Goal: Register for event/course

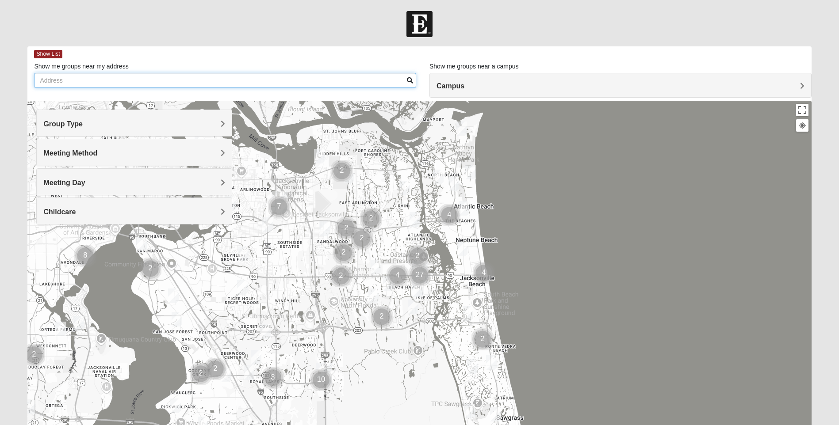
click at [198, 80] on input "Show me groups near my address" at bounding box center [225, 80] width 382 height 15
type input "8"
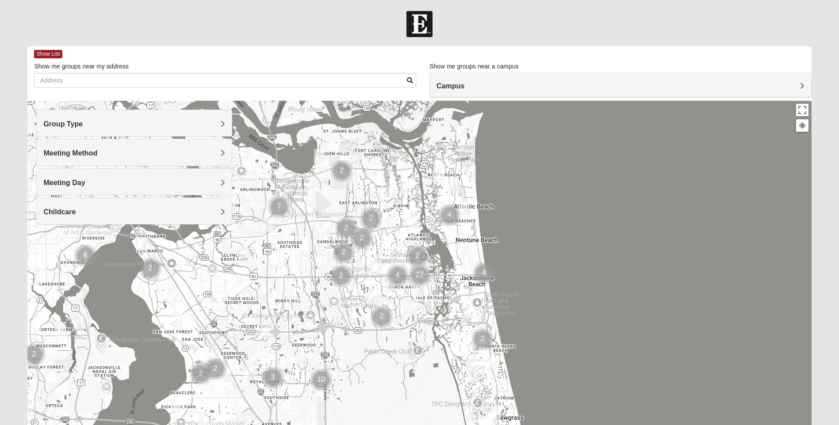
click at [506, 94] on div "Campus" at bounding box center [620, 85] width 381 height 24
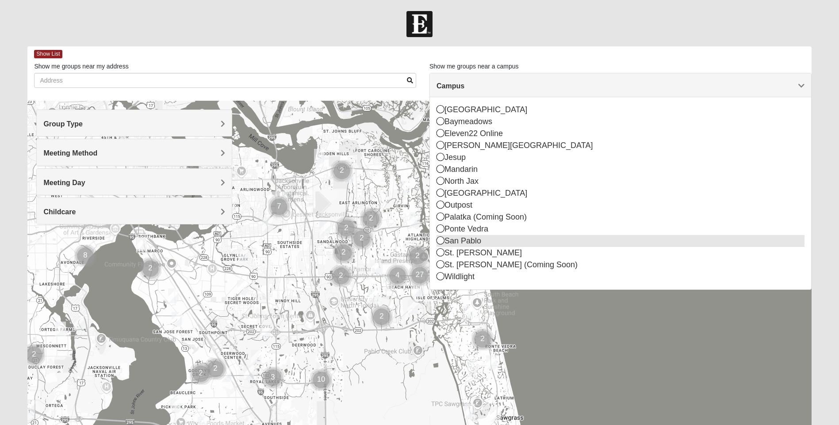
click at [439, 240] on icon at bounding box center [441, 241] width 8 height 8
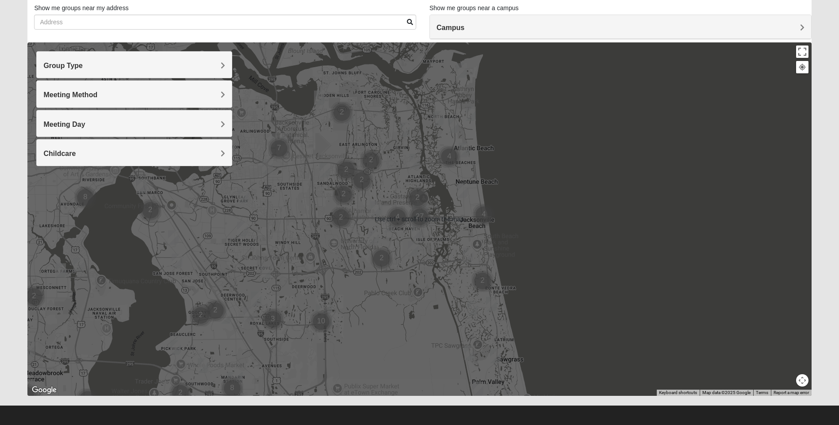
scroll to position [61, 0]
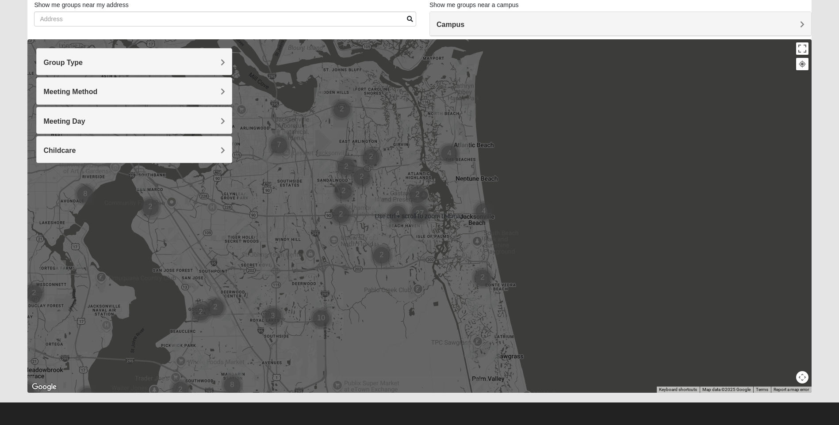
click at [411, 240] on img "Mens Schell 32224" at bounding box center [413, 245] width 11 height 15
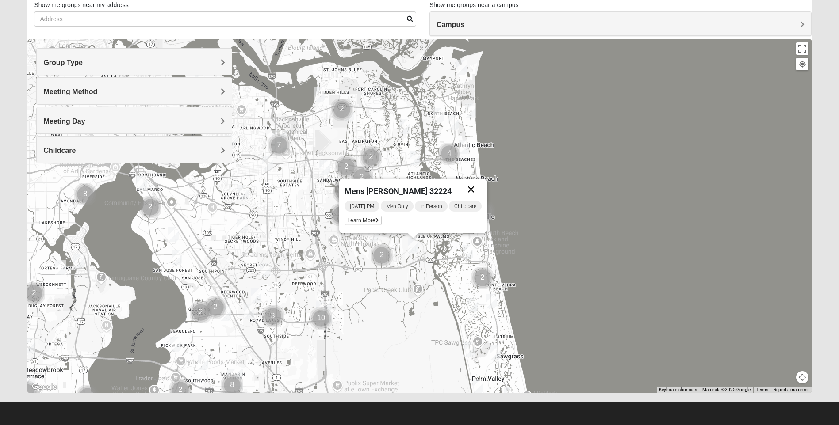
click at [474, 188] on button "Close" at bounding box center [470, 189] width 21 height 21
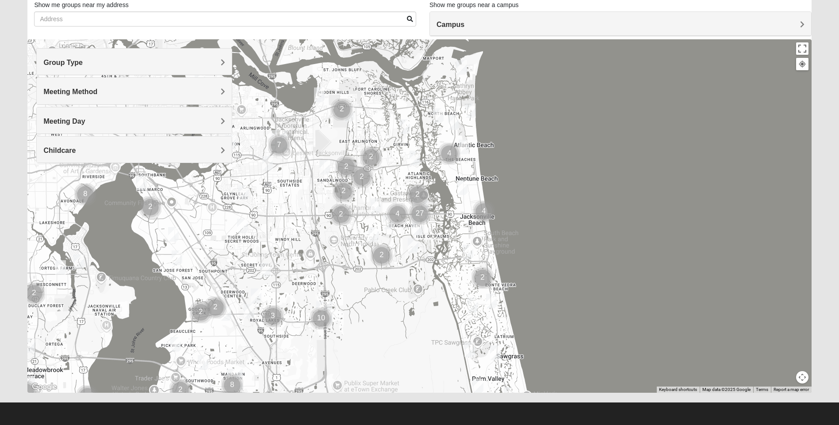
click at [378, 202] on img "Mens Hamilton 32250" at bounding box center [376, 206] width 11 height 15
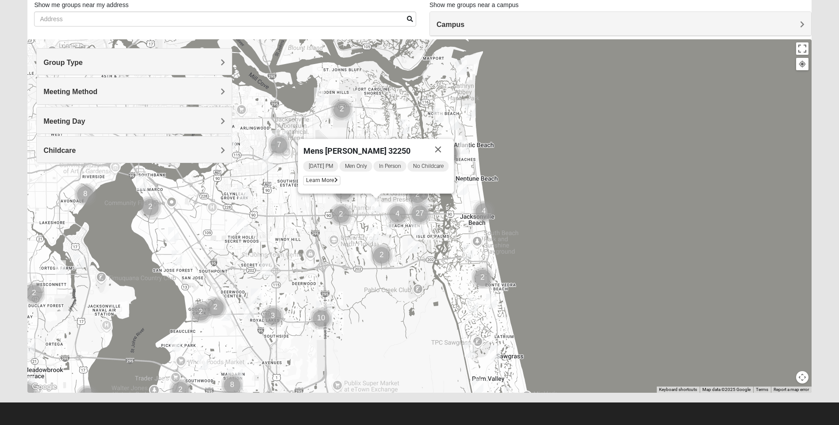
click at [375, 228] on img "Mens Johnson 32224" at bounding box center [373, 234] width 11 height 15
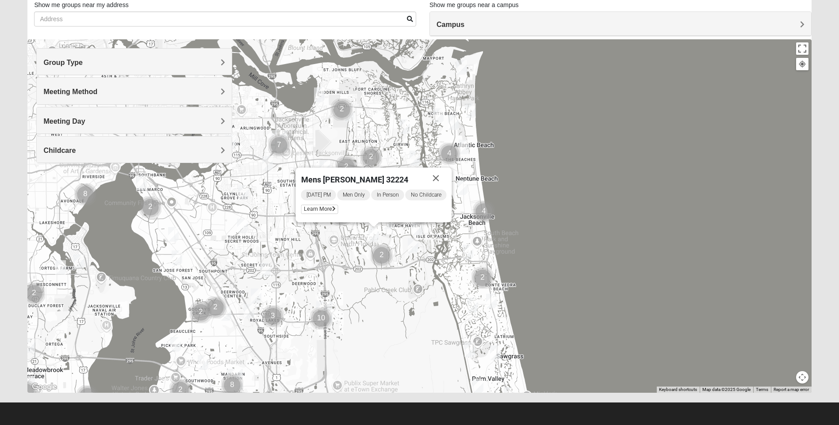
click at [413, 243] on img "Mens Schell 32224" at bounding box center [413, 245] width 11 height 15
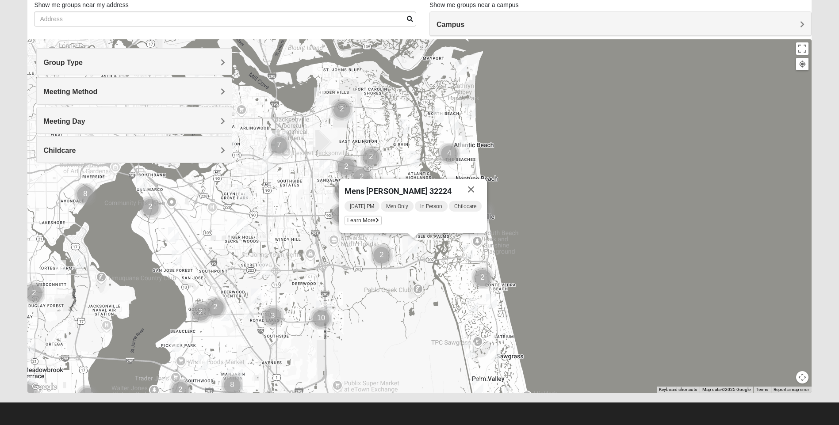
click at [413, 159] on img "1825 Womens Carkhuff 32224" at bounding box center [415, 158] width 11 height 15
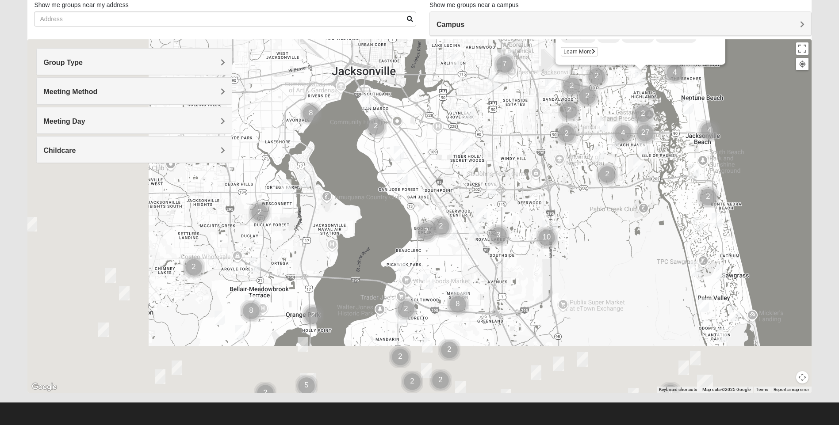
drag, startPoint x: 205, startPoint y: 301, endPoint x: 435, endPoint y: 218, distance: 244.6
click at [435, 218] on img "Cluster of 2 groups" at bounding box center [441, 227] width 22 height 22
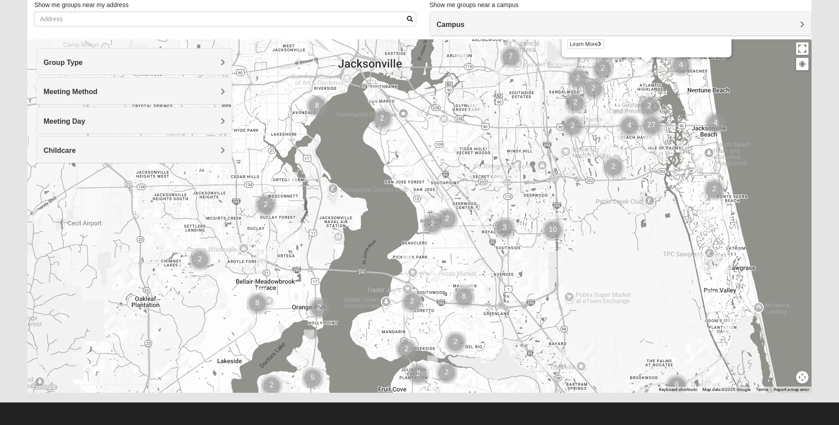
click at [229, 311] on img "Womens Ellis 32065" at bounding box center [226, 310] width 11 height 15
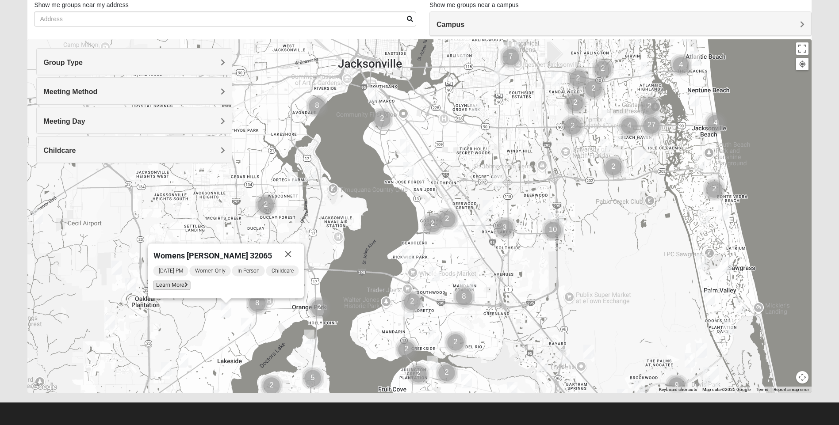
click at [183, 285] on span "Learn More" at bounding box center [171, 285] width 37 height 9
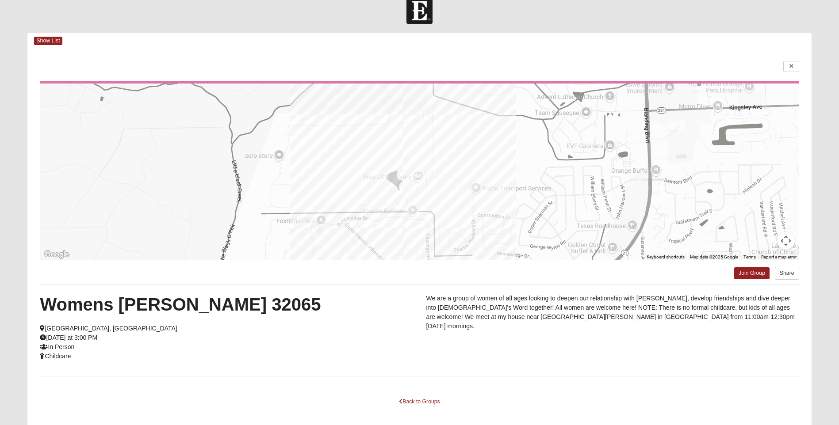
scroll to position [13, 0]
click at [422, 400] on link "Back to Groups" at bounding box center [419, 403] width 52 height 14
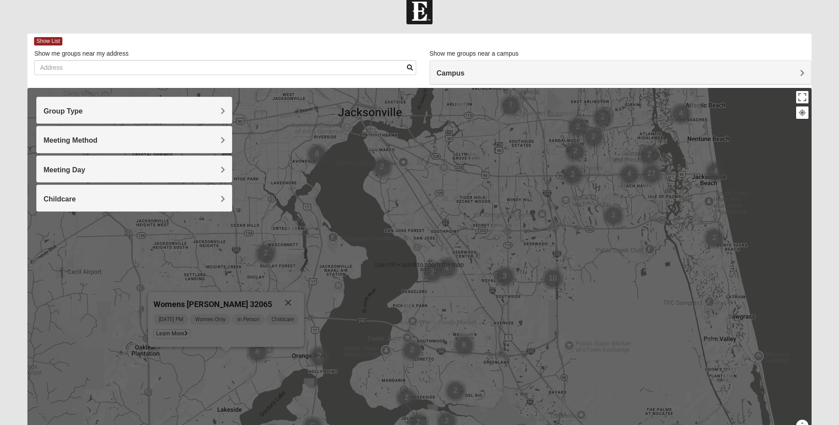
scroll to position [57, 0]
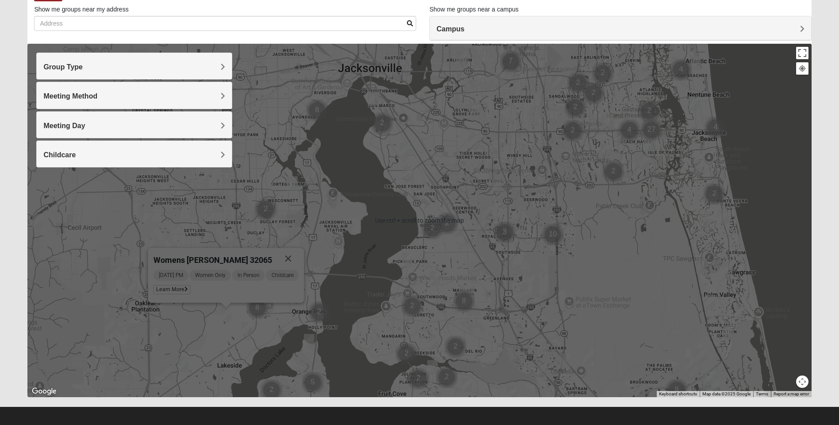
click at [183, 364] on img "Womens Winters 32065" at bounding box center [183, 365] width 11 height 15
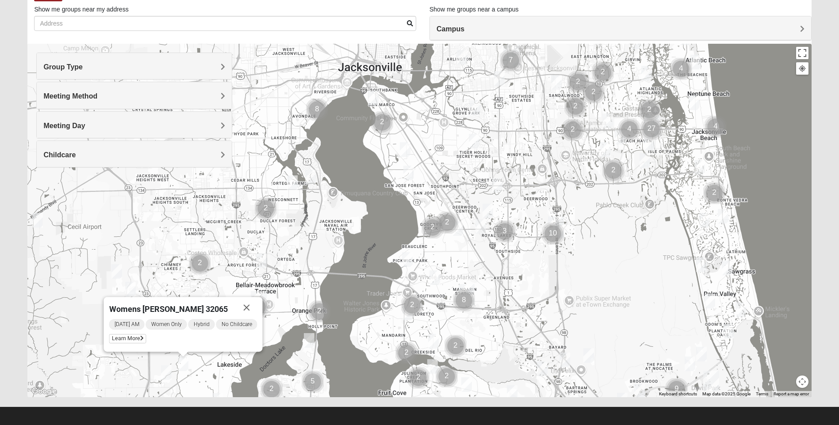
click at [168, 367] on img "Womens Simpson 32068" at bounding box center [166, 373] width 11 height 15
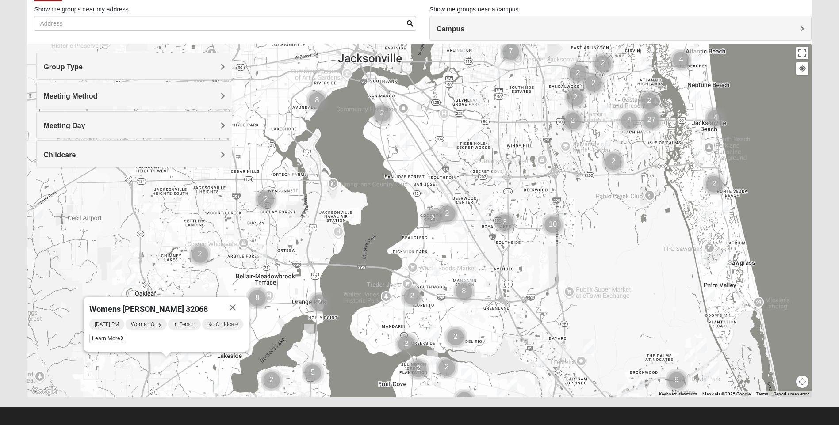
click at [119, 262] on img "Mixed Fisher 32065" at bounding box center [116, 263] width 11 height 15
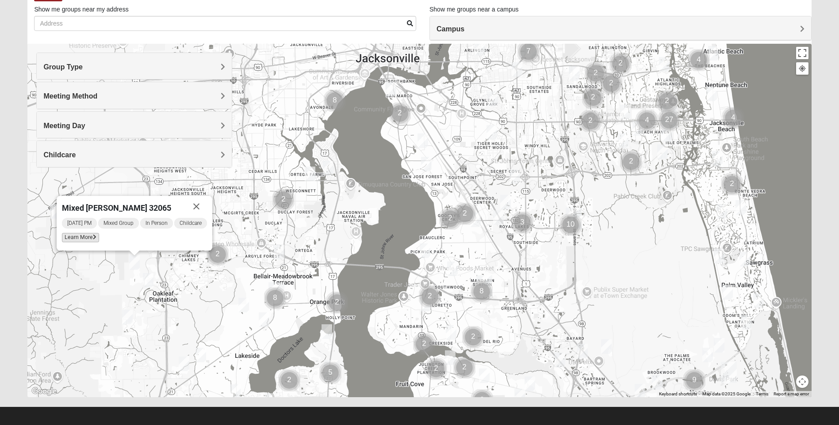
click at [88, 237] on span "Learn More" at bounding box center [80, 237] width 37 height 9
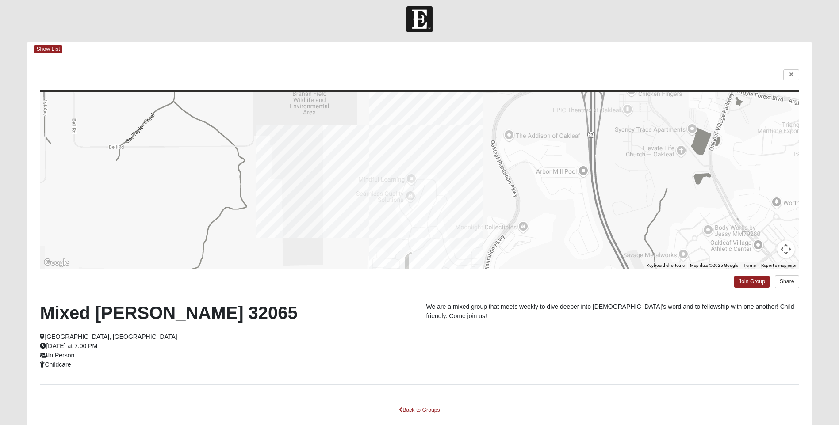
scroll to position [0, 0]
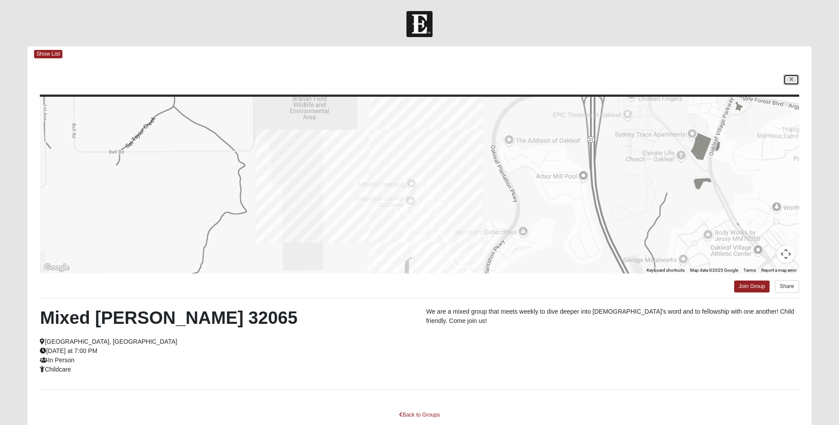
click at [794, 76] on link at bounding box center [791, 79] width 16 height 11
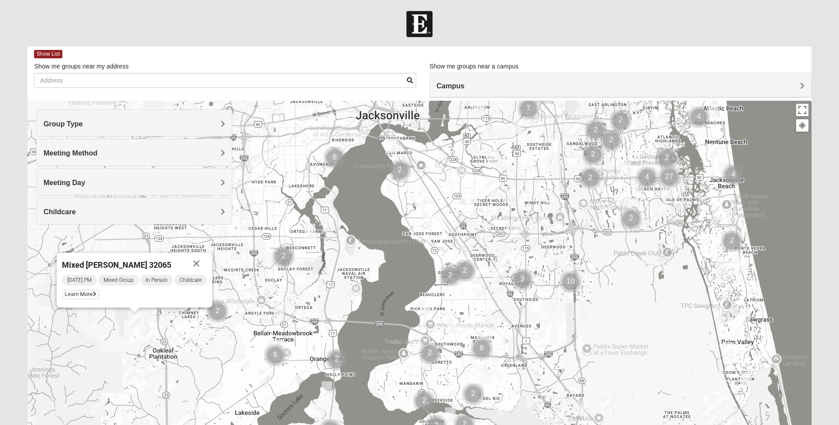
drag, startPoint x: 607, startPoint y: 248, endPoint x: 572, endPoint y: 262, distance: 37.9
click at [572, 262] on div "Mixed Fisher 32065 Thursday PM Mixed Group In Person Childcare Learn More" at bounding box center [419, 278] width 784 height 354
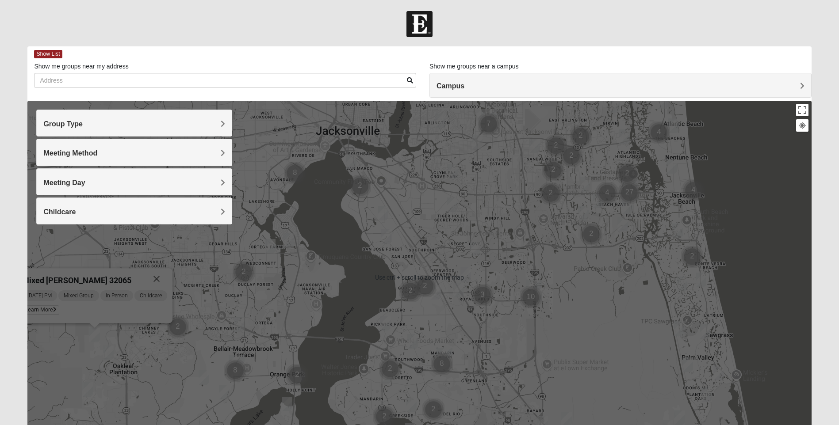
click at [537, 288] on img "Cluster of 10 groups" at bounding box center [531, 298] width 22 height 22
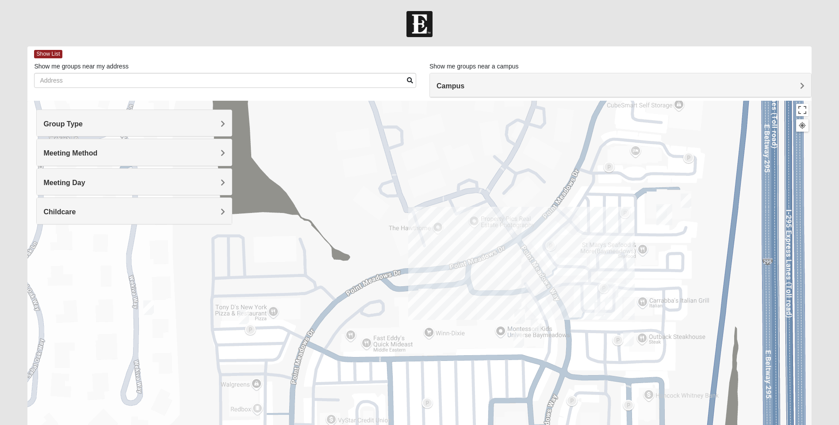
click at [518, 341] on img "On Campus Womens Bailey 32256" at bounding box center [519, 340] width 11 height 15
click at [599, 283] on button "Close" at bounding box center [599, 283] width 21 height 21
click at [170, 155] on h4 "Meeting Method" at bounding box center [134, 153] width 182 height 8
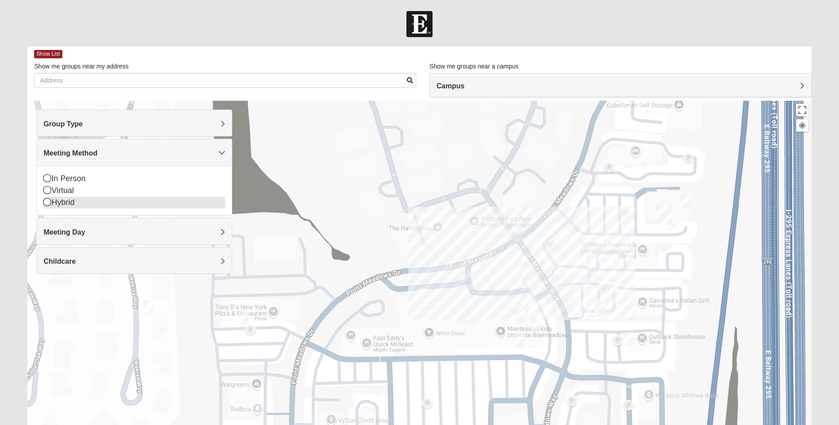
click at [63, 192] on div "Virtual" at bounding box center [134, 191] width 182 height 12
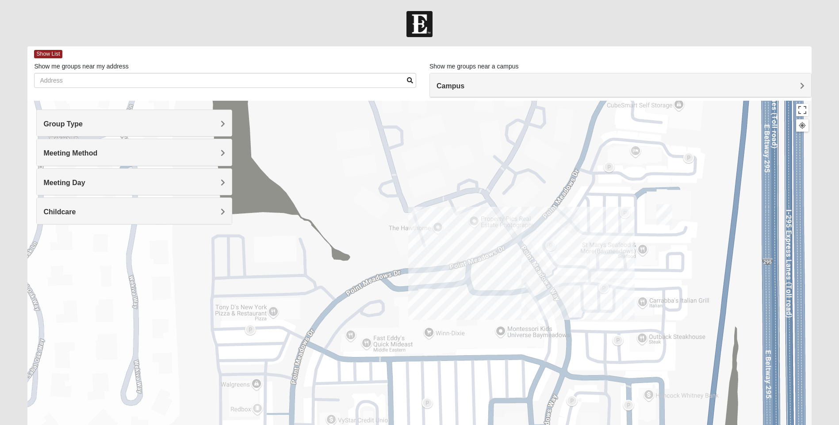
click at [48, 191] on div "Meeting Day" at bounding box center [134, 182] width 195 height 26
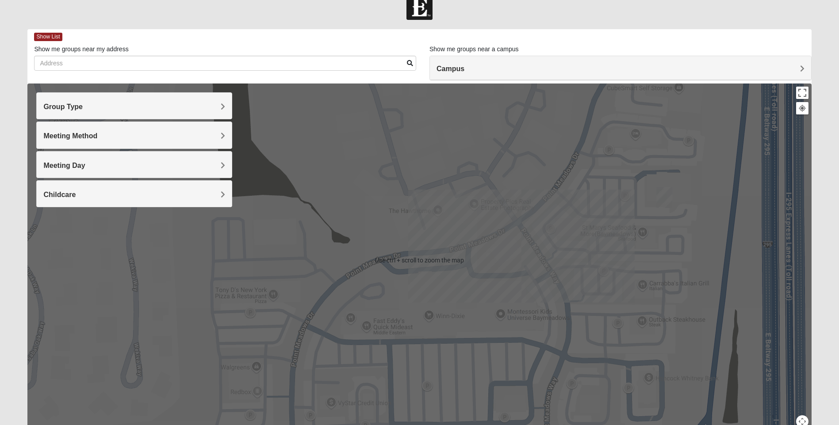
scroll to position [21, 0]
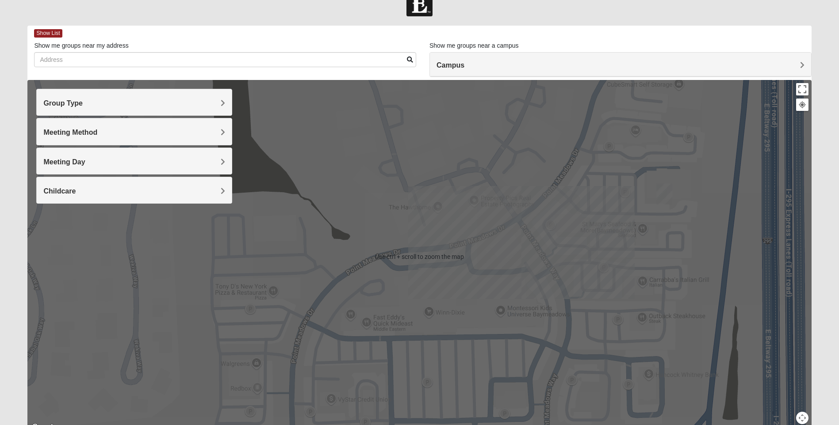
click at [448, 265] on div at bounding box center [419, 257] width 784 height 354
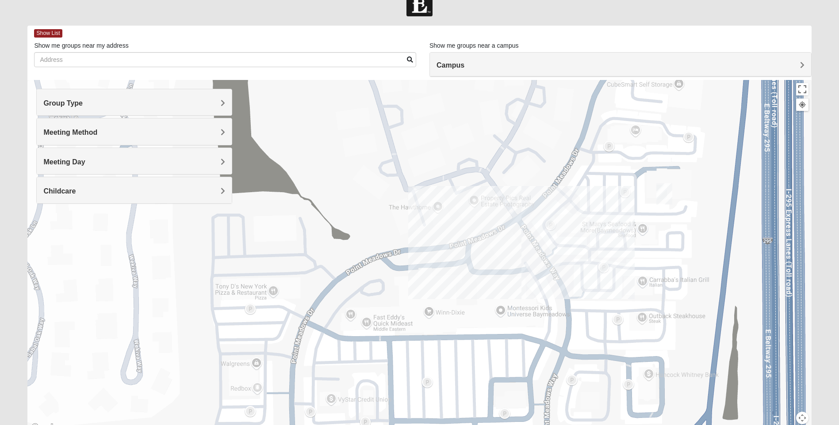
click at [631, 70] on div "Campus" at bounding box center [620, 65] width 381 height 24
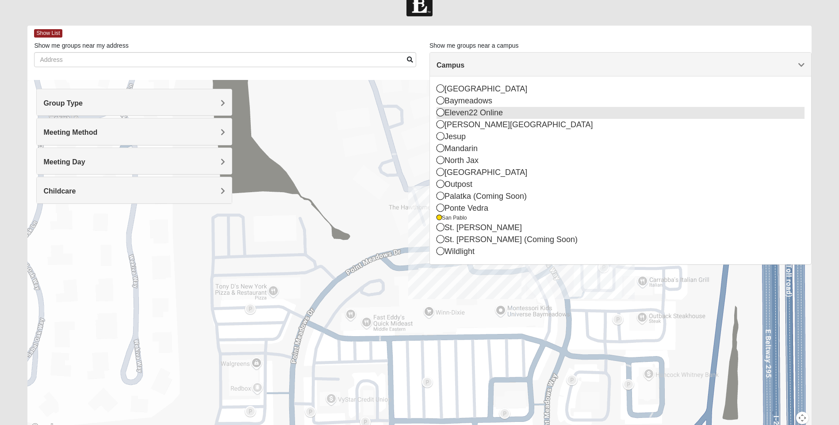
click at [439, 113] on icon at bounding box center [441, 112] width 8 height 8
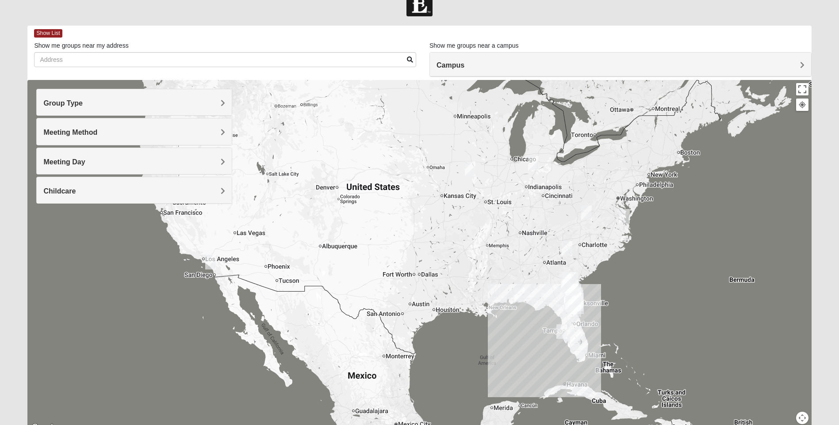
click at [472, 169] on img "Online Mens Brown 52625" at bounding box center [470, 168] width 11 height 15
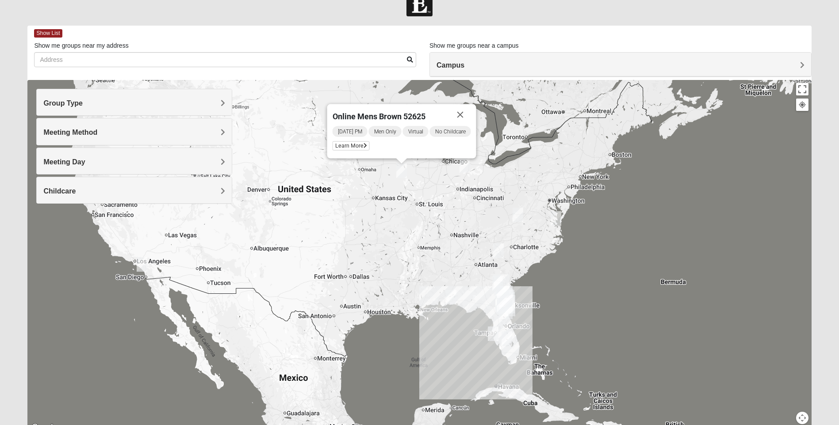
drag, startPoint x: 502, startPoint y: 246, endPoint x: 417, endPoint y: 234, distance: 85.9
click at [416, 235] on div "Online Mens Brown 52625 Thursday PM Men Only Virtual No Childcare Learn More" at bounding box center [419, 257] width 784 height 354
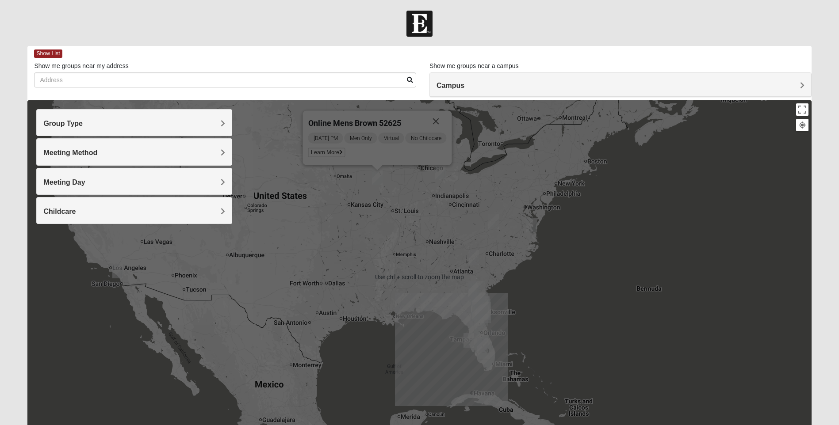
scroll to position [0, 0]
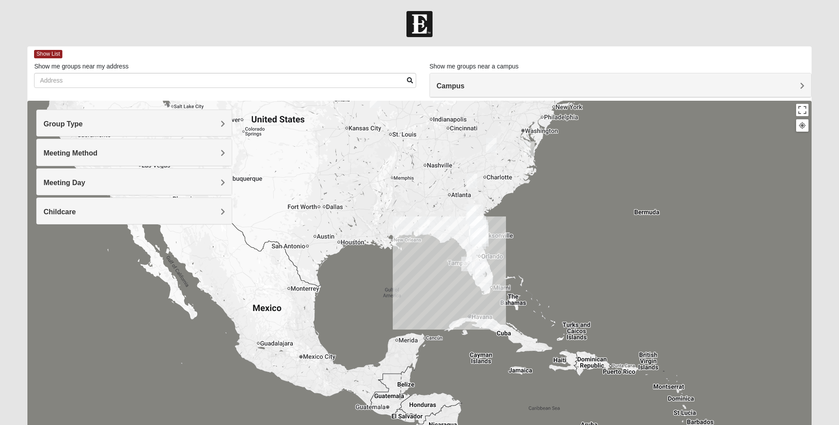
drag, startPoint x: 532, startPoint y: 283, endPoint x: 540, endPoint y: 198, distance: 84.9
click at [530, 203] on div "Online Mens Brown 52625 Thursday PM Men Only Virtual No Childcare Learn More" at bounding box center [419, 278] width 784 height 354
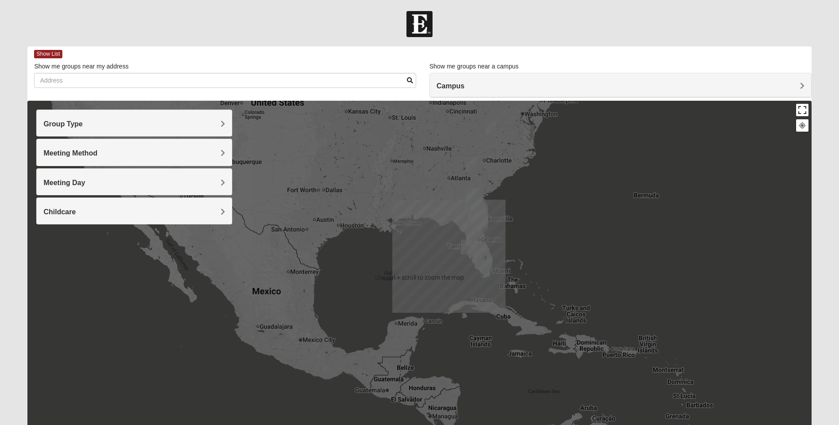
click at [801, 112] on button "Toggle fullscreen view" at bounding box center [802, 110] width 12 height 12
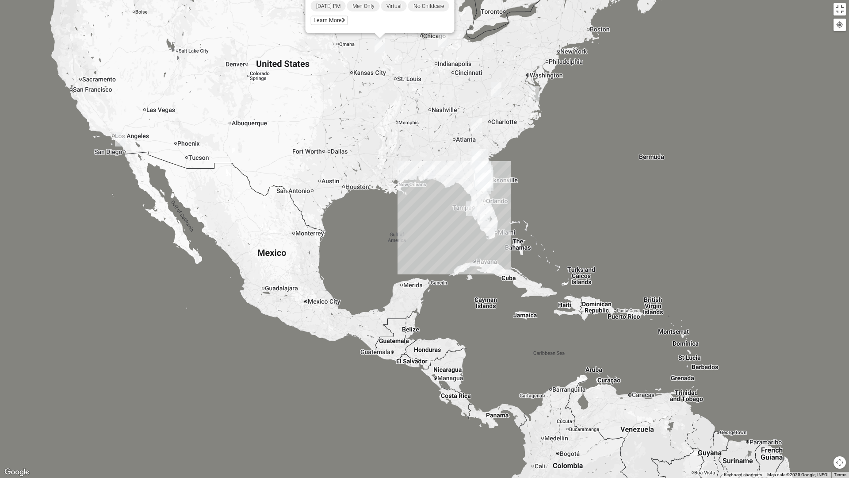
click at [676, 168] on div "Online Mens Brown 52625 Thursday PM Men Only Virtual No Childcare Learn More" at bounding box center [424, 239] width 849 height 478
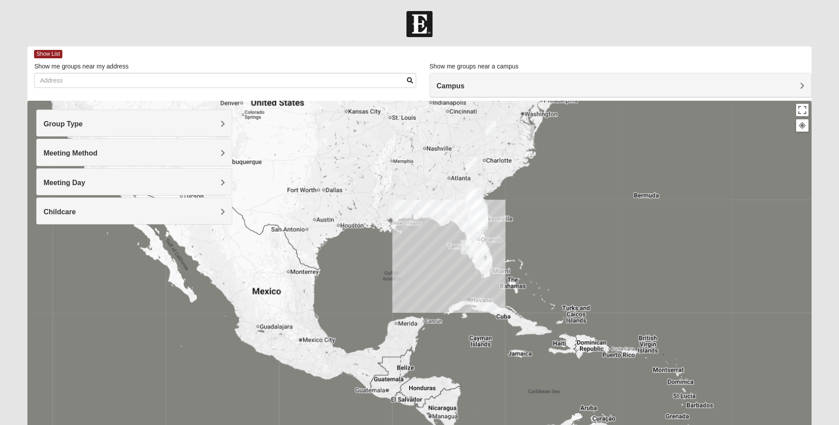
click at [804, 127] on div at bounding box center [802, 126] width 8 height 8
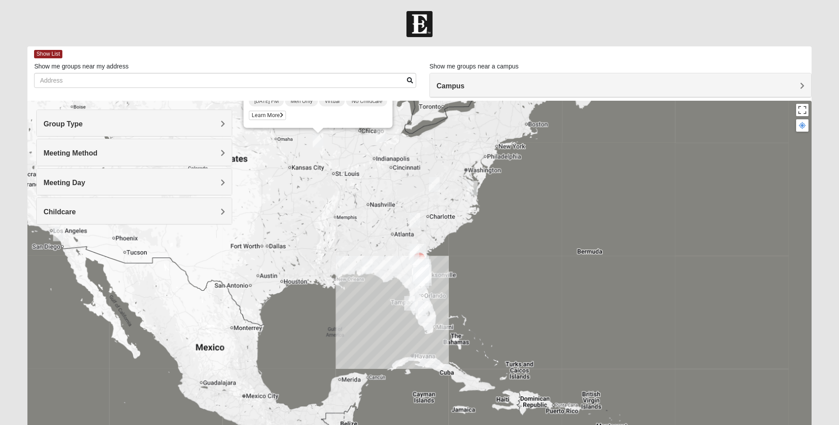
click at [441, 246] on div "Online Mens Brown 52625 Thursday PM Men Only Virtual No Childcare Learn More" at bounding box center [419, 278] width 784 height 354
drag, startPoint x: 437, startPoint y: 292, endPoint x: 449, endPoint y: 262, distance: 32.5
click at [449, 262] on div "Online Mens Brown 52625 Thursday PM Men Only Virtual No Childcare Learn More" at bounding box center [419, 278] width 784 height 354
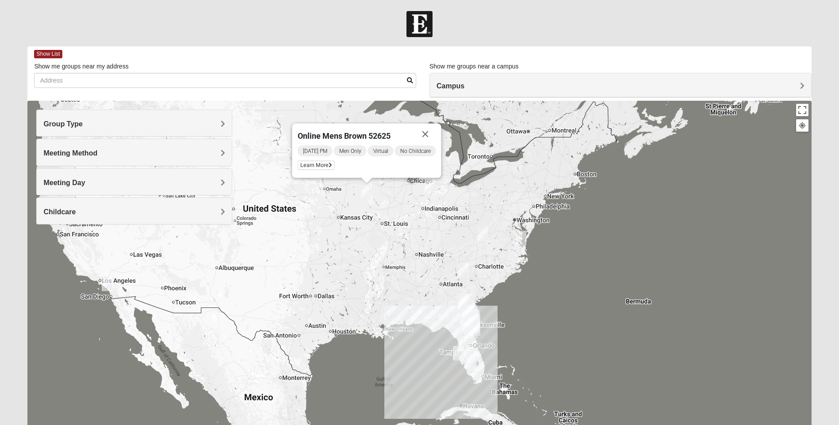
drag, startPoint x: 391, startPoint y: 193, endPoint x: 437, endPoint y: 287, distance: 104.8
click at [423, 298] on div "Online Mens Brown 52625 Thursday PM Men Only Virtual No Childcare Learn More" at bounding box center [419, 278] width 784 height 354
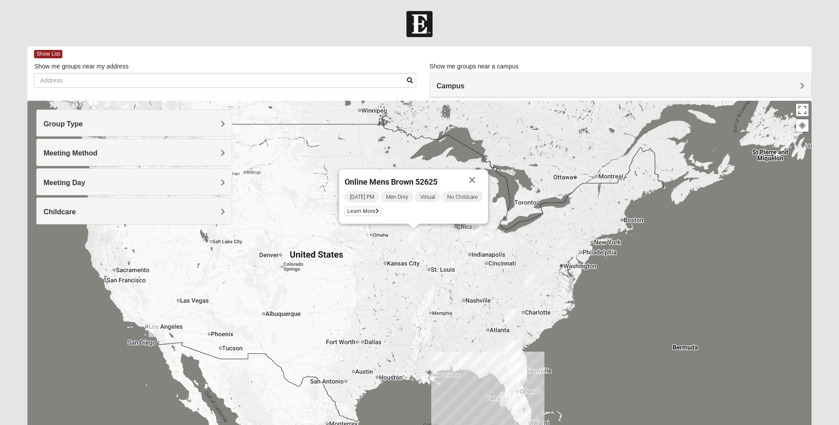
drag, startPoint x: 460, startPoint y: 258, endPoint x: 506, endPoint y: 303, distance: 64.1
click at [506, 303] on div "Online Mens Brown 52625 Thursday PM Men Only Virtual No Childcare Learn More" at bounding box center [419, 278] width 784 height 354
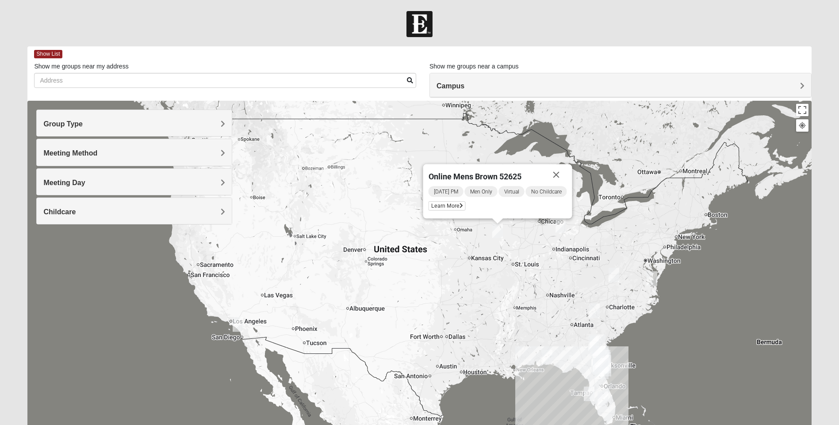
drag, startPoint x: 470, startPoint y: 293, endPoint x: 582, endPoint y: 280, distance: 113.1
click at [562, 284] on div "Online Mens Brown 52625 Thursday PM Men Only Virtual No Childcare Learn More" at bounding box center [419, 278] width 784 height 354
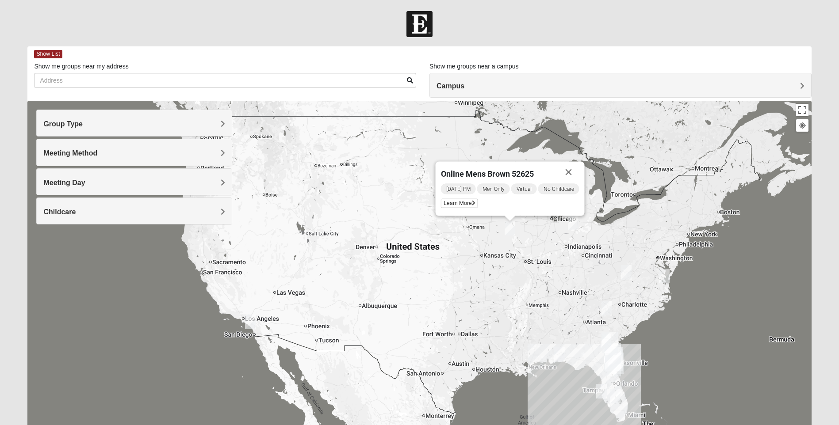
click at [648, 277] on div "Online Mens Brown 52625 Thursday PM Men Only Virtual No Childcare Learn More" at bounding box center [419, 278] width 784 height 354
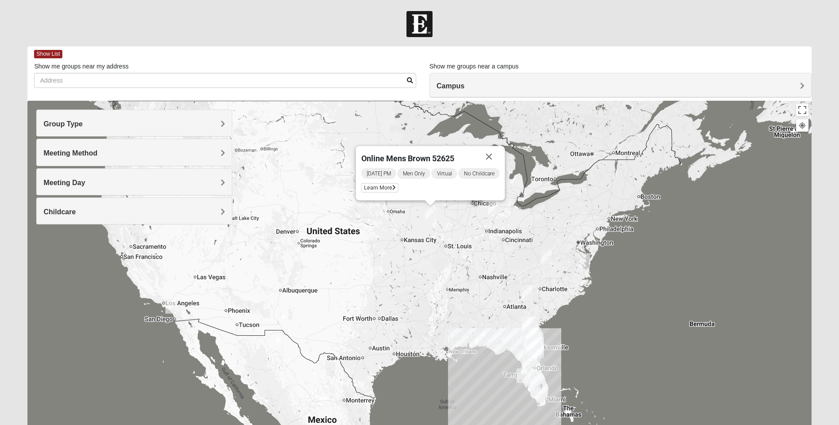
drag, startPoint x: 477, startPoint y: 292, endPoint x: 349, endPoint y: 280, distance: 129.3
click at [349, 280] on div "Online Mens Brown 52625 Thursday PM Men Only Virtual No Childcare Learn More" at bounding box center [419, 278] width 784 height 354
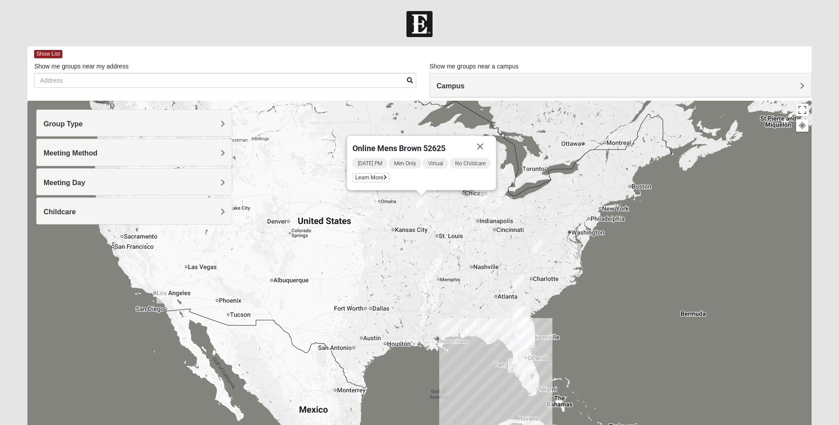
drag, startPoint x: 519, startPoint y: 268, endPoint x: 503, endPoint y: 229, distance: 42.5
click at [503, 229] on div "Online Mens Brown 52625 Thursday PM Men Only Virtual No Childcare Learn More" at bounding box center [419, 278] width 784 height 354
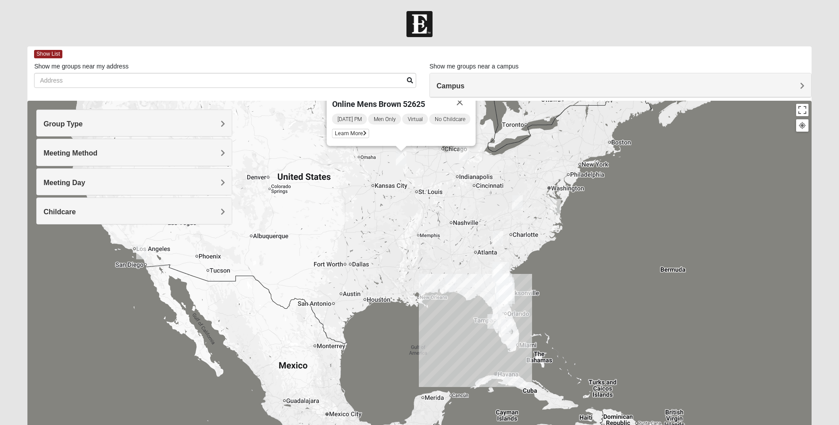
click at [499, 240] on img "Online Womens White 29370" at bounding box center [498, 238] width 11 height 15
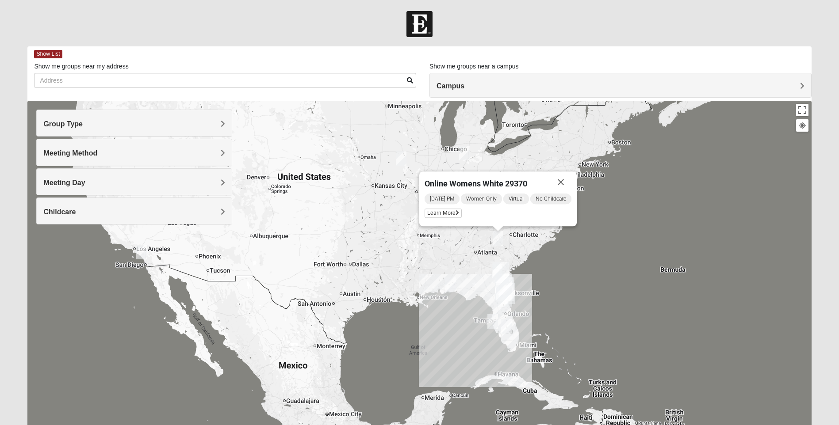
click at [539, 249] on div "Online Womens White 29370 Tuesday PM Women Only Virtual No Childcare Learn More" at bounding box center [419, 278] width 784 height 354
click at [568, 181] on button "Close" at bounding box center [560, 182] width 21 height 21
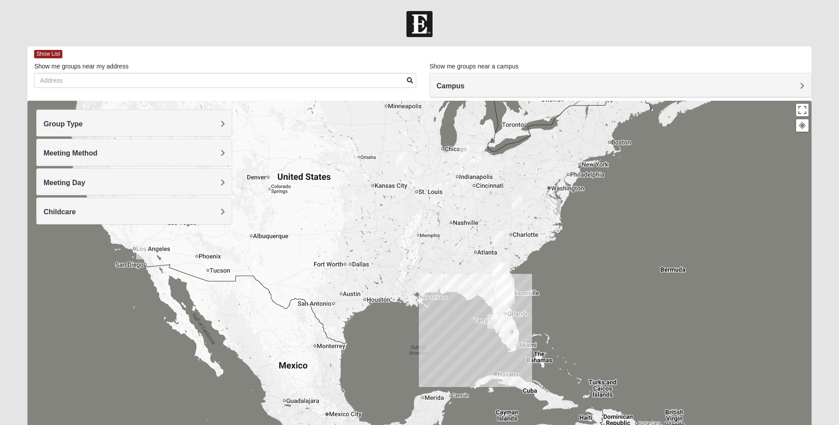
click at [502, 273] on img "Jesup" at bounding box center [501, 272] width 16 height 21
click at [548, 221] on button "Close" at bounding box center [558, 228] width 21 height 21
click at [557, 208] on img "Online Womens Chek 23503" at bounding box center [555, 206] width 11 height 15
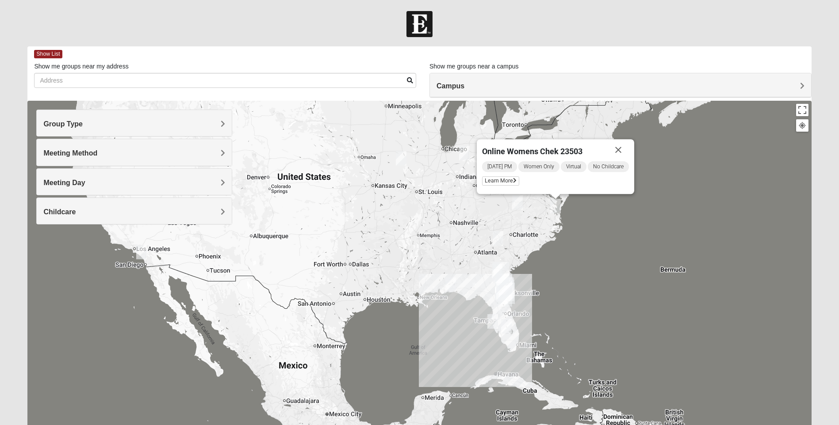
click at [518, 203] on img "Online Mens McCraven 24018" at bounding box center [517, 202] width 11 height 15
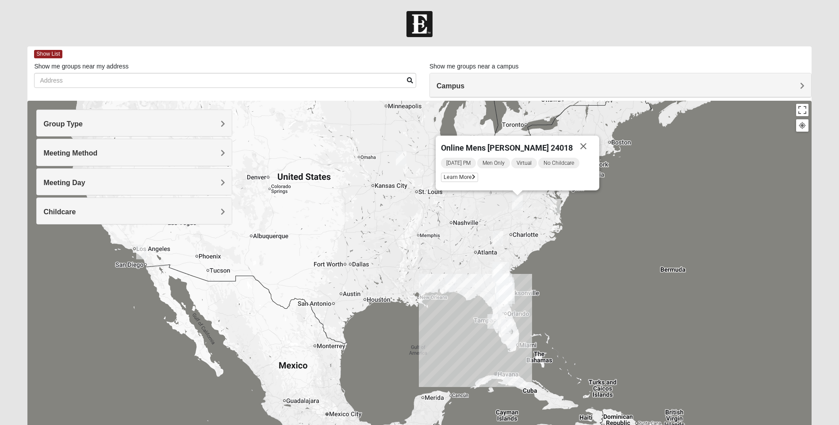
click at [501, 244] on img "Online Womens White 29370" at bounding box center [498, 238] width 11 height 15
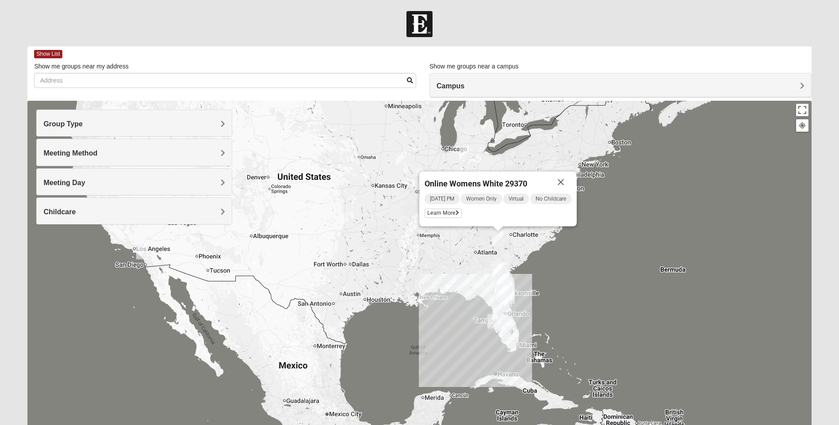
click at [460, 269] on div "Online Womens White 29370 Tuesday PM Women Only Virtual No Childcare Learn More" at bounding box center [419, 278] width 784 height 354
click at [448, 214] on span "Learn More" at bounding box center [443, 213] width 37 height 9
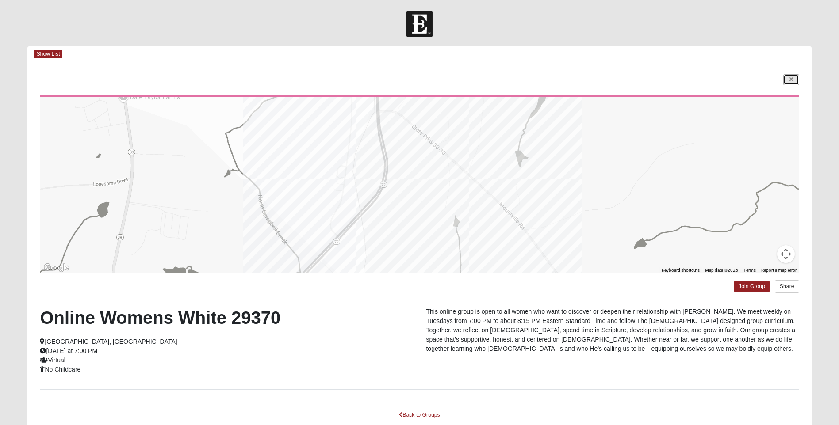
click at [794, 82] on link at bounding box center [791, 79] width 16 height 11
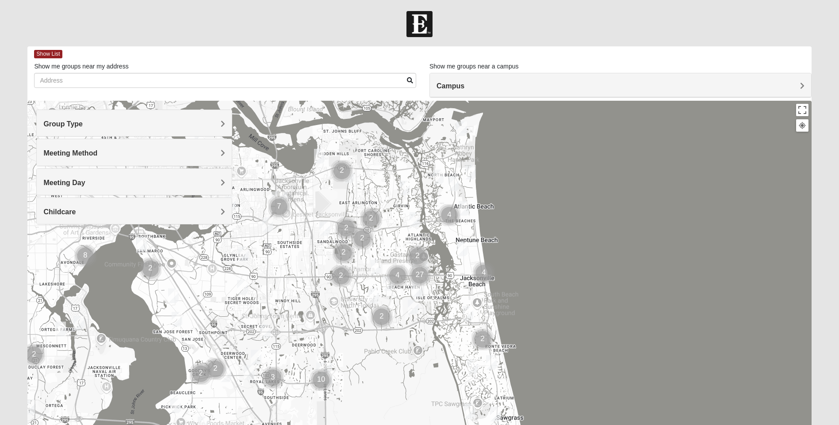
click at [375, 266] on img "Mens Hamilton 32250" at bounding box center [376, 267] width 11 height 15
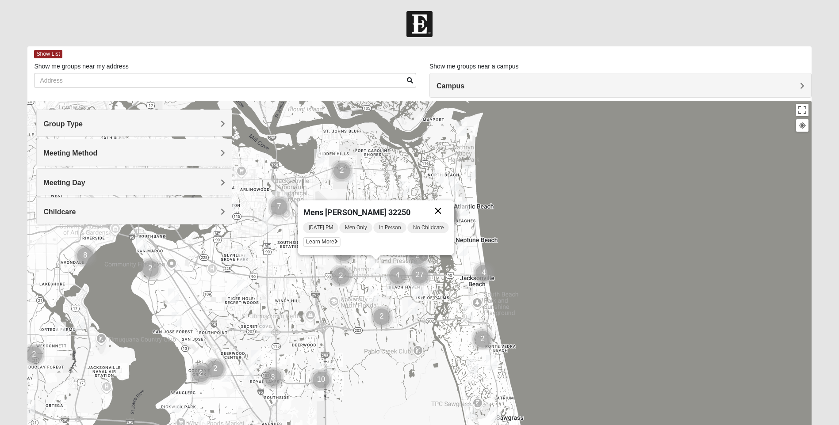
click at [441, 211] on button "Close" at bounding box center [438, 210] width 21 height 21
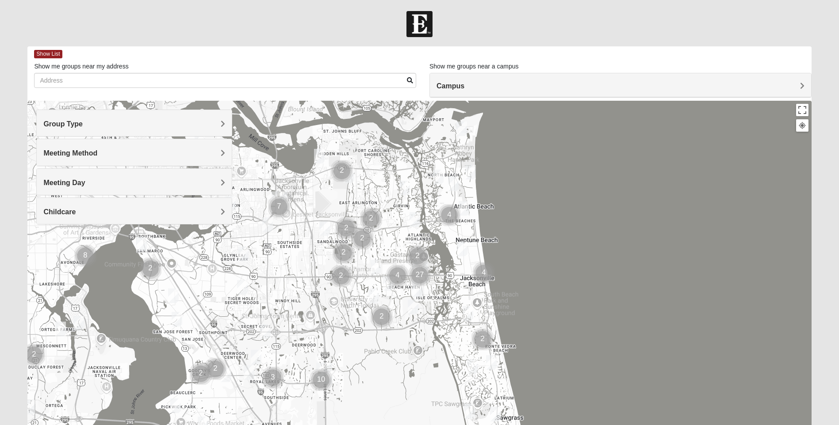
click at [372, 293] on img "Mens Johnson 32224" at bounding box center [373, 296] width 11 height 15
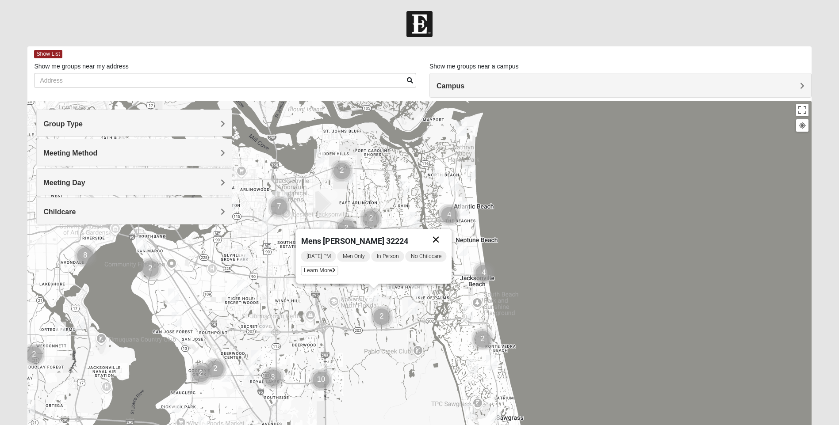
click at [433, 238] on button "Close" at bounding box center [435, 239] width 21 height 21
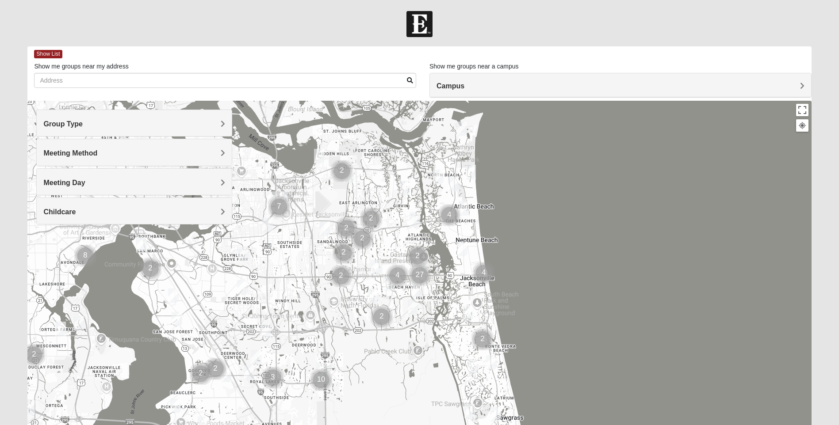
click at [322, 224] on img "Mixed Cossio/Maines 32246" at bounding box center [324, 229] width 11 height 15
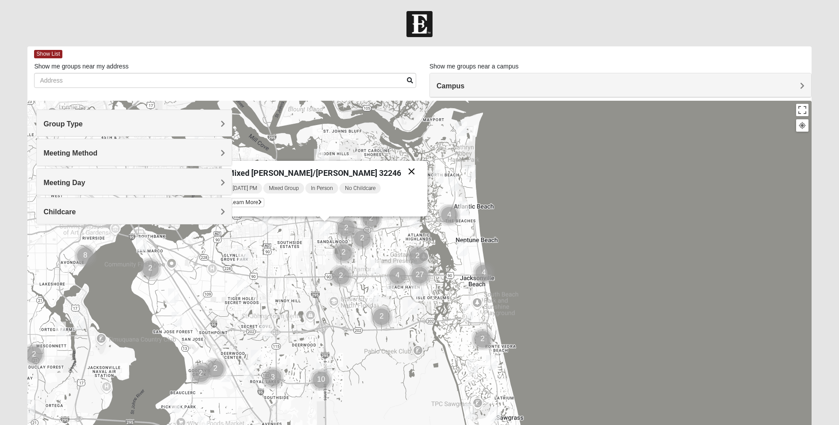
click at [401, 176] on button "Close" at bounding box center [411, 171] width 21 height 21
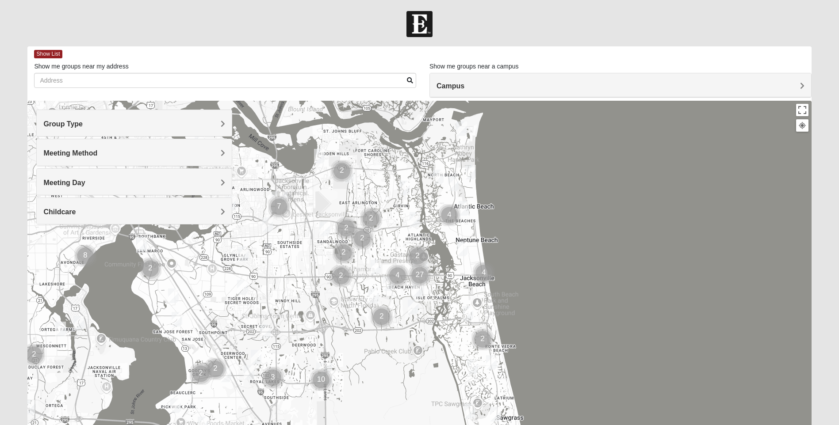
click at [386, 287] on img "1825 Mens Cason 32224" at bounding box center [388, 283] width 11 height 15
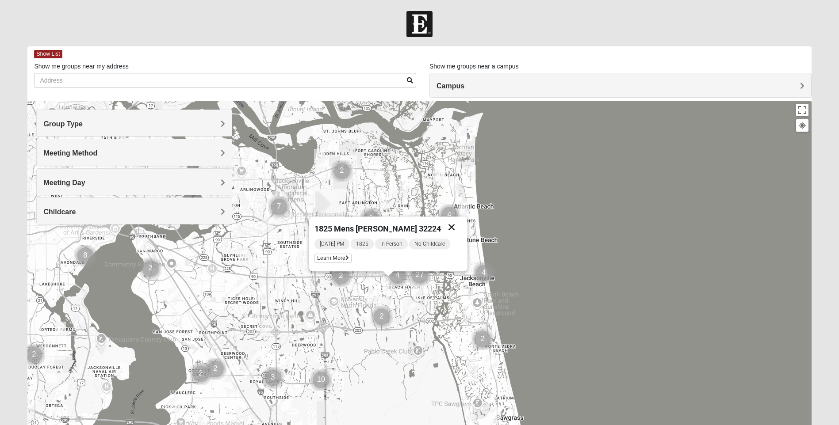
click at [448, 227] on button "Close" at bounding box center [451, 227] width 21 height 21
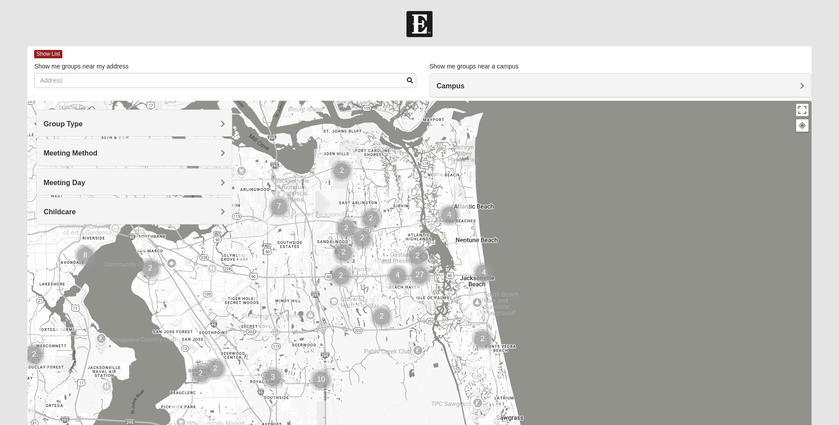
click at [437, 179] on img "1825 Mixed Curry 32233" at bounding box center [438, 177] width 11 height 15
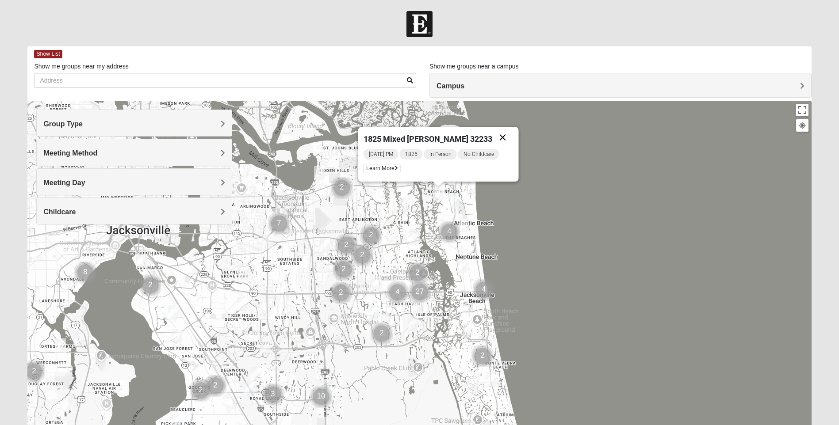
click at [501, 138] on button "Close" at bounding box center [502, 137] width 21 height 21
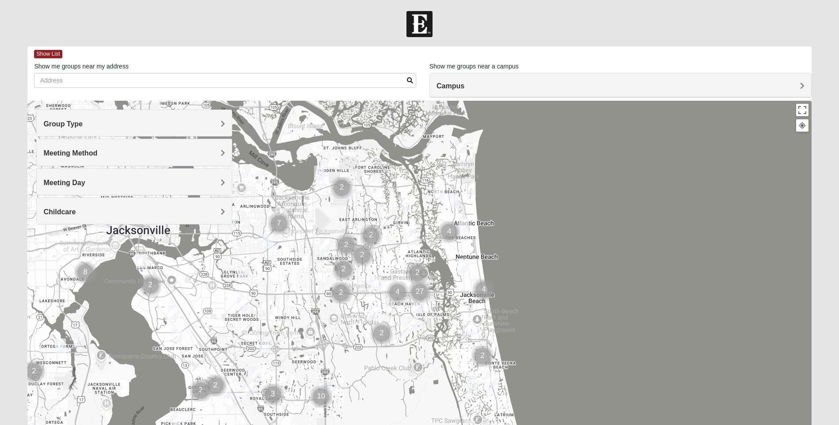
click at [422, 236] on div "To navigate, press the arrow keys." at bounding box center [419, 278] width 784 height 354
click at [416, 236] on img "1825 Womens Carkhuff 32224" at bounding box center [415, 236] width 11 height 15
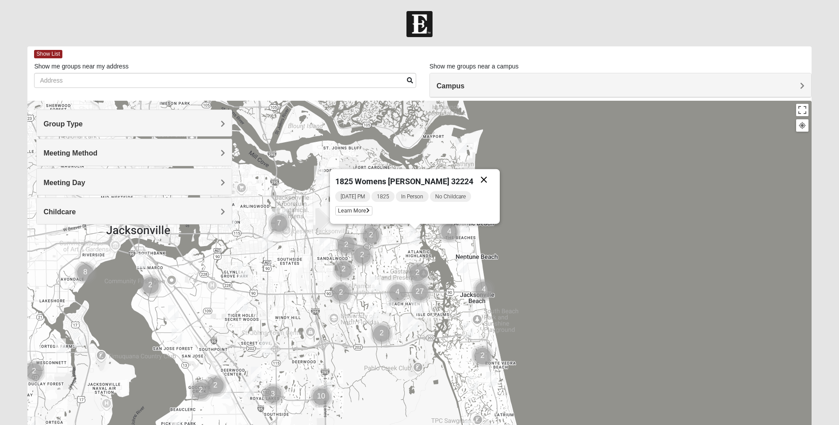
click at [473, 180] on button "Close" at bounding box center [483, 179] width 21 height 21
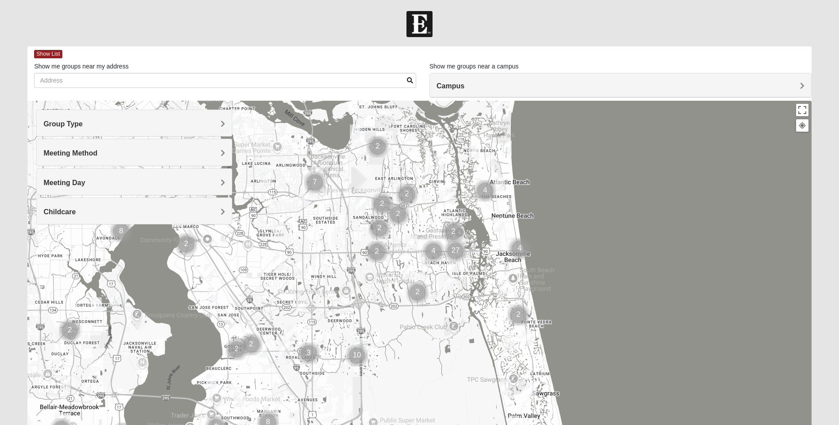
drag, startPoint x: 359, startPoint y: 353, endPoint x: 395, endPoint y: 311, distance: 55.5
click at [395, 311] on div at bounding box center [419, 278] width 784 height 354
click at [287, 346] on img "Mixed Silva 32256" at bounding box center [285, 348] width 11 height 15
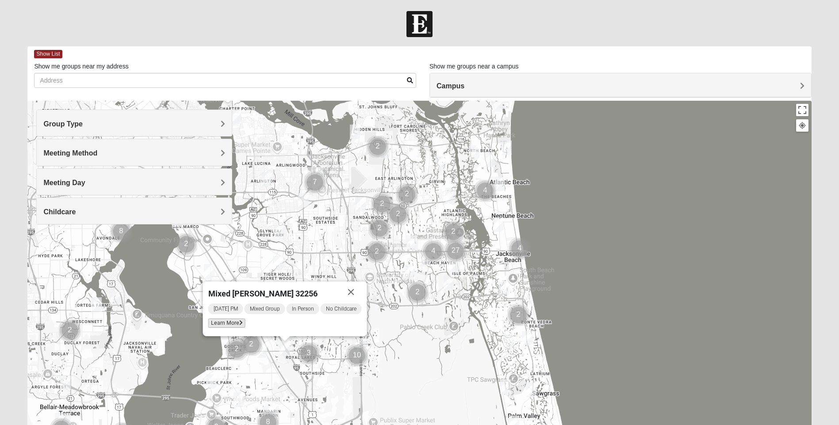
click at [236, 323] on span "Learn More" at bounding box center [226, 323] width 37 height 9
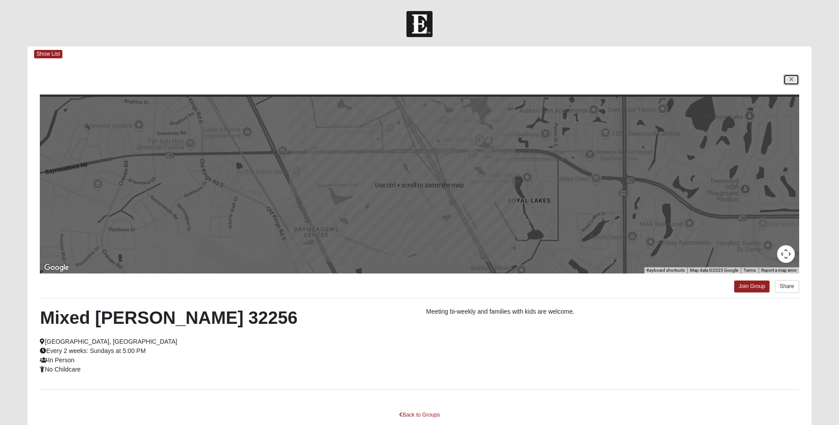
click at [790, 81] on icon at bounding box center [791, 79] width 4 height 5
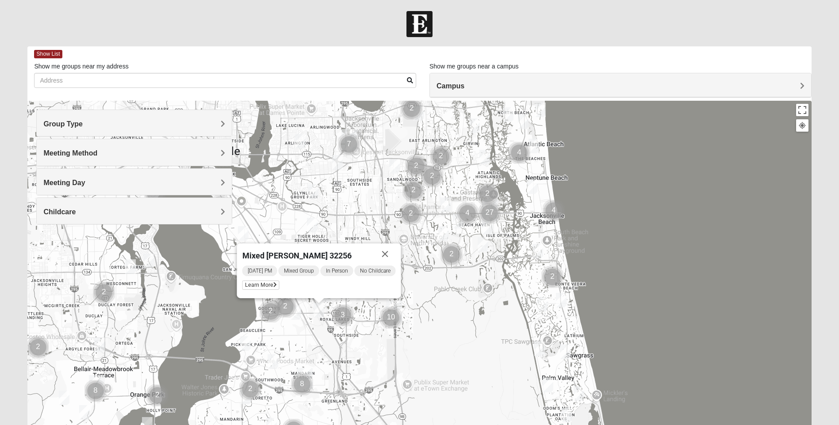
drag, startPoint x: 372, startPoint y: 279, endPoint x: 408, endPoint y: 239, distance: 53.2
click at [408, 239] on div "Mixed [PERSON_NAME] 32256 [DATE] PM Mixed Group In Person No Childcare Learn Mo…" at bounding box center [419, 278] width 784 height 354
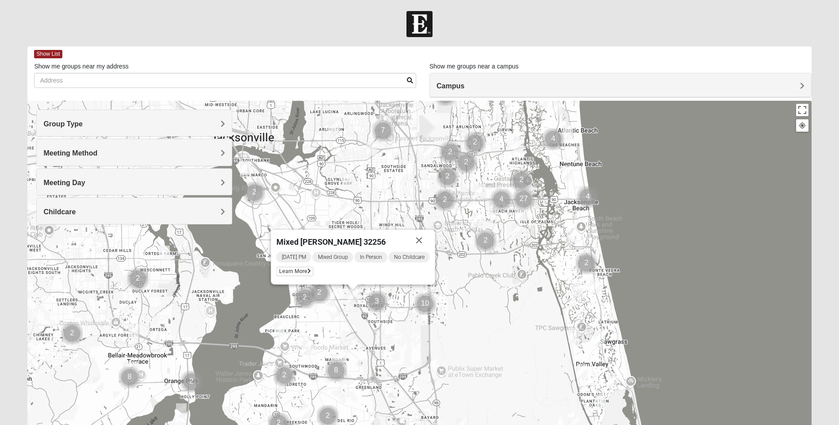
drag, startPoint x: 452, startPoint y: 303, endPoint x: 482, endPoint y: 295, distance: 30.8
click at [482, 295] on div "Mixed [PERSON_NAME] 32256 [DATE] PM Mixed Group In Person No Childcare Learn Mo…" at bounding box center [419, 278] width 784 height 354
click at [198, 182] on h4 "Meeting Day" at bounding box center [134, 183] width 182 height 8
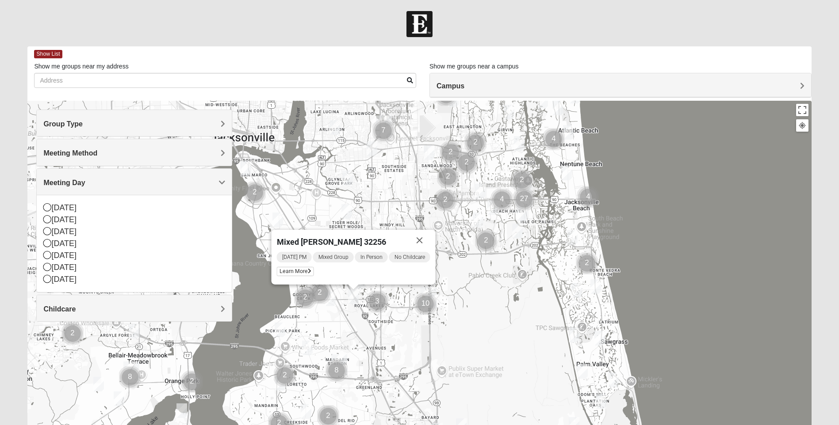
click at [206, 162] on div "Meeting Method" at bounding box center [134, 152] width 195 height 26
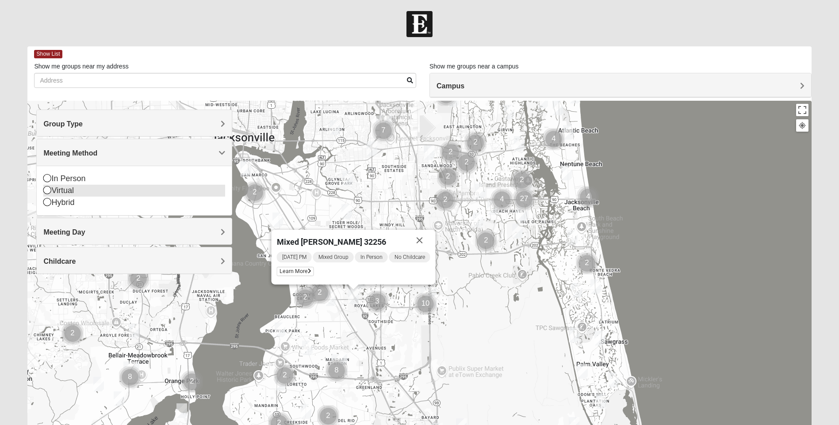
click at [47, 191] on icon at bounding box center [47, 190] width 8 height 8
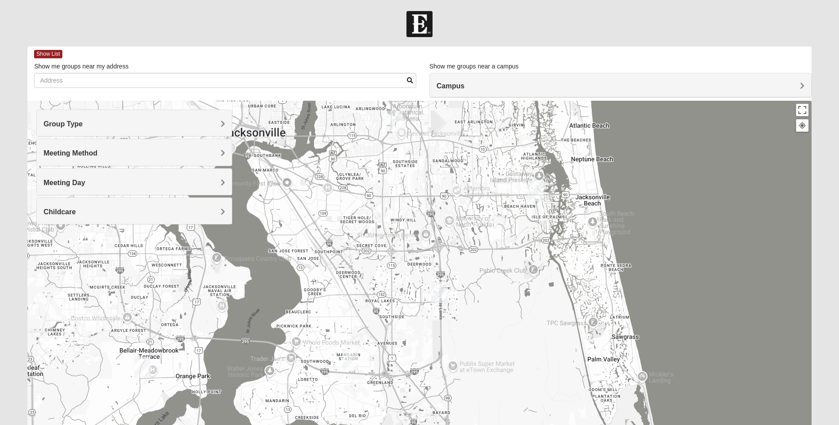
drag, startPoint x: 333, startPoint y: 308, endPoint x: 474, endPoint y: 254, distance: 151.5
click at [474, 254] on div at bounding box center [419, 278] width 784 height 354
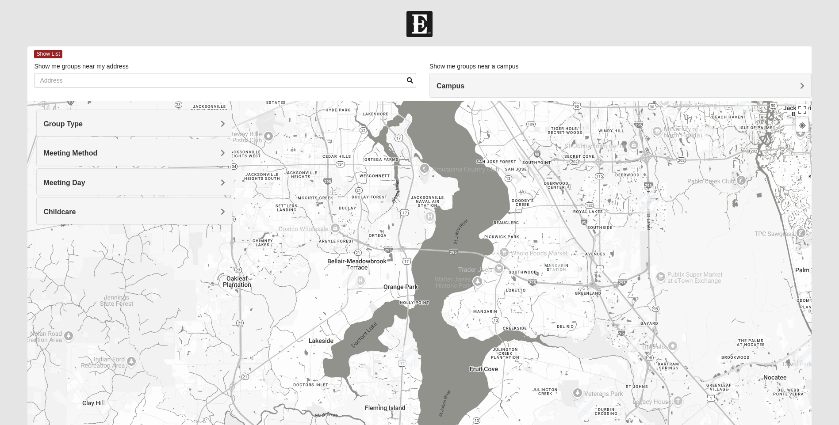
drag, startPoint x: 448, startPoint y: 272, endPoint x: 483, endPoint y: 251, distance: 40.9
click at [483, 251] on div at bounding box center [419, 278] width 784 height 354
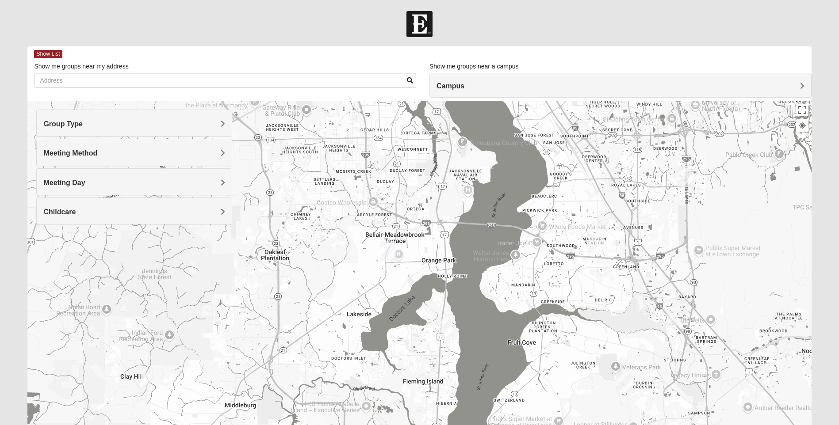
click at [145, 385] on img "Online Mixed Hodges 32068" at bounding box center [145, 382] width 11 height 15
click at [104, 360] on span "Learn More" at bounding box center [86, 356] width 37 height 9
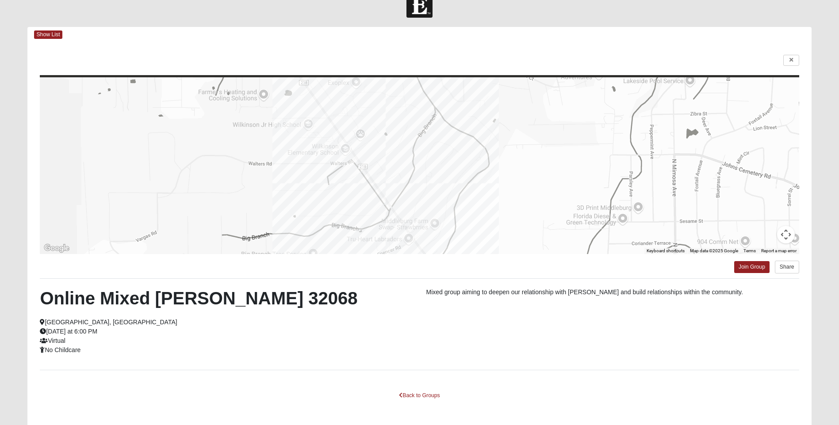
scroll to position [57, 0]
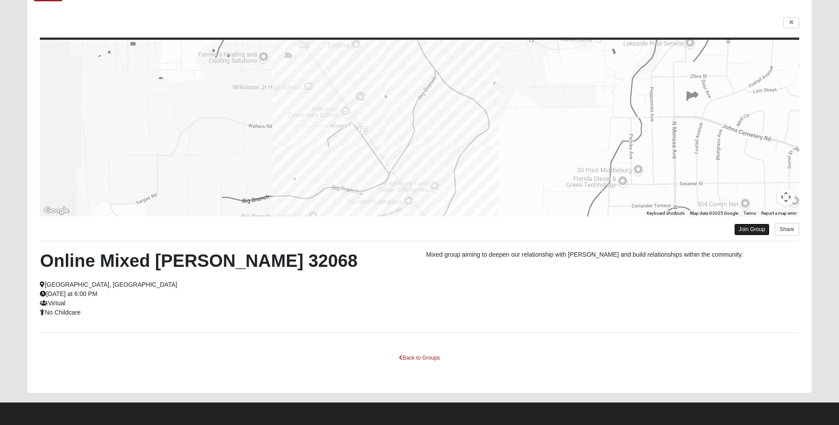
click at [762, 227] on link "Join Group" at bounding box center [751, 230] width 35 height 12
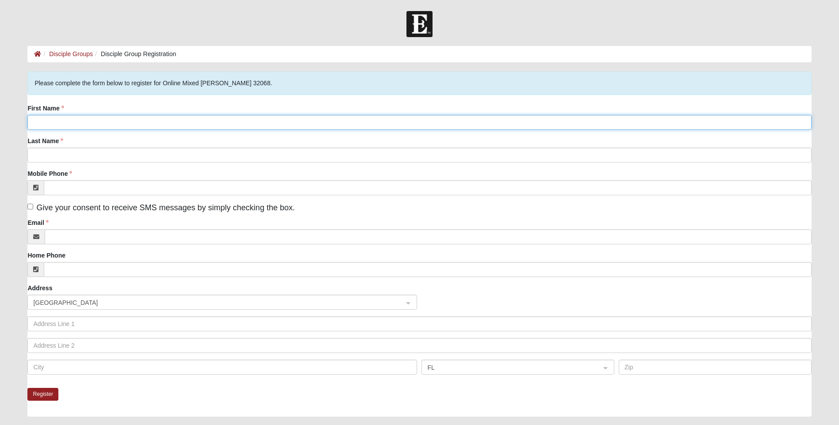
click at [194, 124] on input "First Name" at bounding box center [419, 122] width 784 height 15
type input "[PERSON_NAME]"
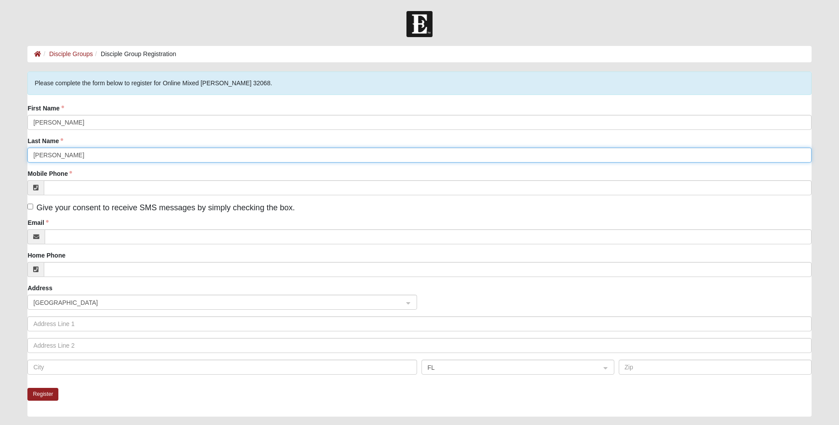
type input "[PERSON_NAME]"
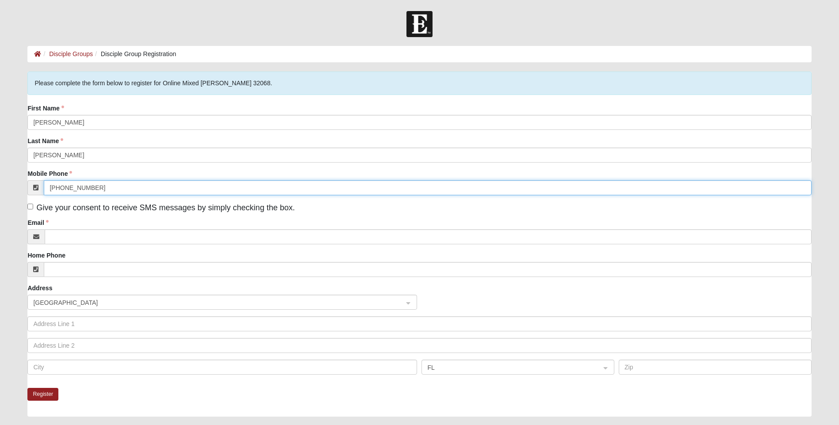
type input "[PHONE_NUMBER]"
